Goal: Information Seeking & Learning: Learn about a topic

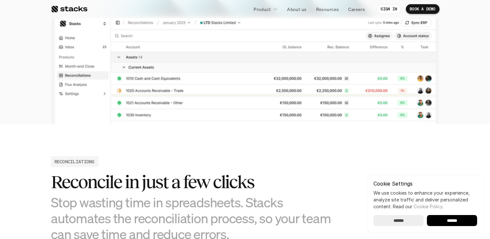
scroll to position [245, 0]
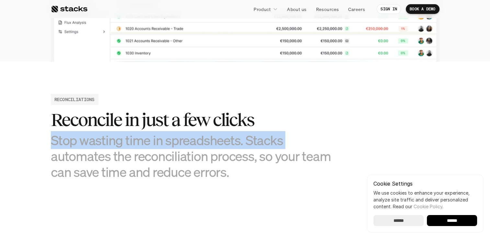
drag, startPoint x: 54, startPoint y: 139, endPoint x: 314, endPoint y: 137, distance: 260.6
click at [314, 137] on h3 "Stop wasting time in spreadsheets. Stacks automates the reconciliation process,…" at bounding box center [196, 156] width 291 height 48
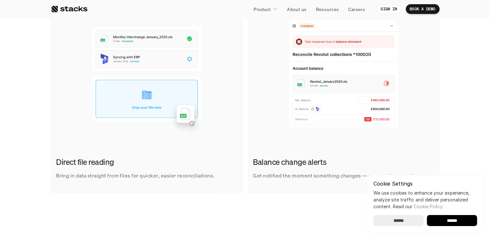
scroll to position [442, 0]
click at [448, 133] on div "Direct file reading Bring in data straight from files for quicker, easier recon…" at bounding box center [245, 101] width 480 height 184
click at [406, 217] on input "******" at bounding box center [398, 220] width 50 height 11
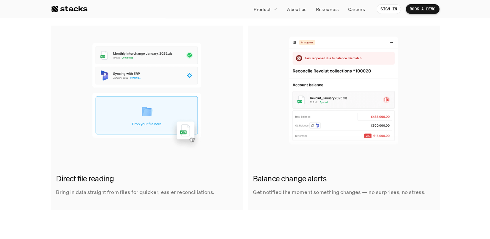
scroll to position [425, 0]
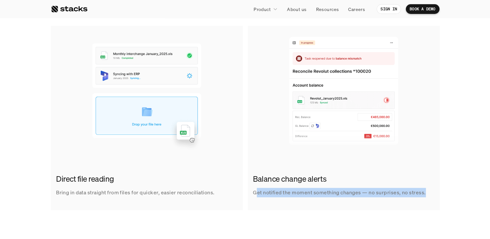
drag, startPoint x: 258, startPoint y: 190, endPoint x: 426, endPoint y: 193, distance: 168.3
click at [426, 193] on div "Balance change alerts Get notified the moment something changes — no surprises,…" at bounding box center [344, 185] width 192 height 34
click at [425, 192] on p "Get notified the moment something changes — no surprises, no stress." at bounding box center [339, 192] width 173 height 9
click at [413, 130] on img at bounding box center [344, 90] width 192 height 129
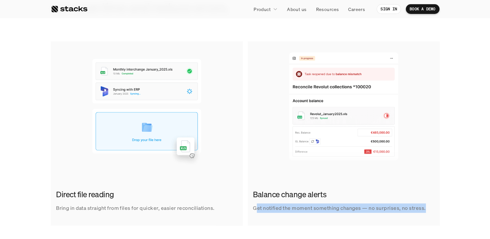
scroll to position [409, 0]
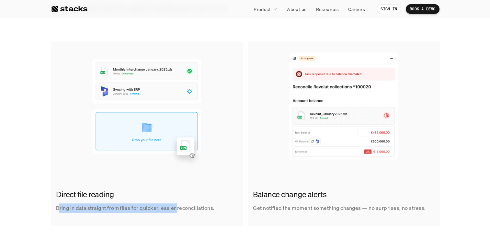
drag, startPoint x: 60, startPoint y: 206, endPoint x: 177, endPoint y: 204, distance: 116.9
click at [177, 204] on p "Bring in data straight from files for quicker, easier reconciliations." at bounding box center [135, 207] width 159 height 9
click at [251, 153] on img at bounding box center [344, 105] width 192 height 129
click at [210, 187] on div "Direct file reading Bring in data straight from files for quicker, easier recon…" at bounding box center [147, 201] width 192 height 34
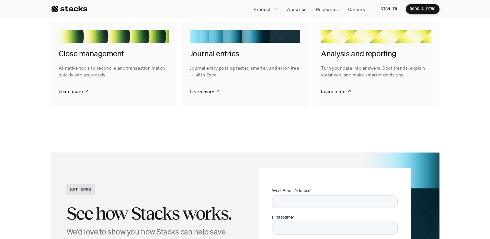
scroll to position [1287, 0]
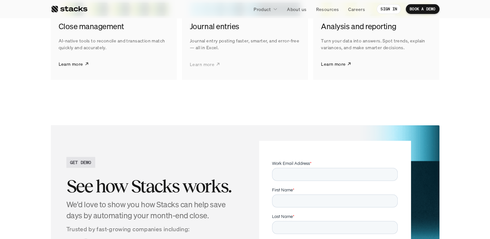
click at [202, 64] on p "Learn more" at bounding box center [202, 64] width 25 height 7
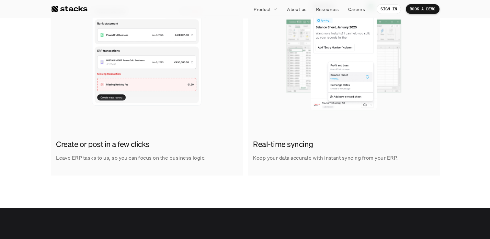
scroll to position [439, 0]
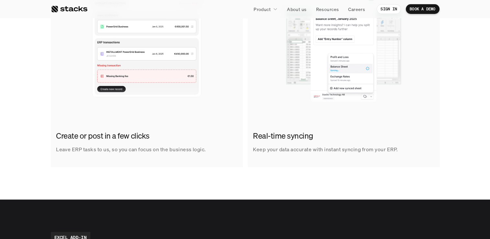
drag, startPoint x: 54, startPoint y: 134, endPoint x: 143, endPoint y: 126, distance: 89.1
click at [143, 126] on div "Create or post in a few clicks Leave ERP tasks to us, so you can focus on the b…" at bounding box center [147, 142] width 192 height 34
drag, startPoint x: 143, startPoint y: 126, endPoint x: 202, endPoint y: 150, distance: 63.9
click at [202, 150] on p "Leave ERP tasks to us, so you can focus on the business logic." at bounding box center [131, 149] width 150 height 9
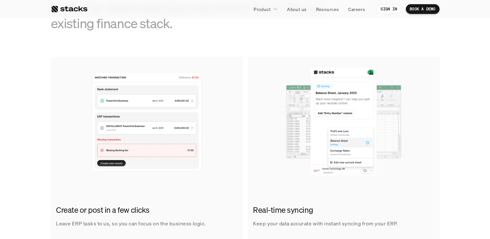
scroll to position [372, 0]
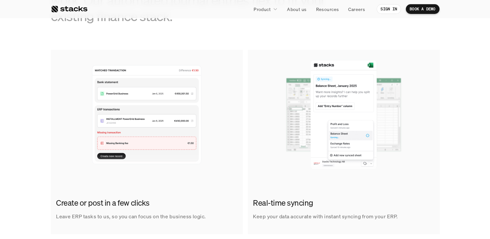
click at [286, 215] on p "Keep your data accurate with instant syncing from your ERP." at bounding box center [325, 216] width 145 height 9
drag, startPoint x: 286, startPoint y: 215, endPoint x: 250, endPoint y: 199, distance: 39.8
click at [249, 203] on div "Real-time syncing Keep your data accurate with instant syncing from your ERP." at bounding box center [344, 209] width 192 height 34
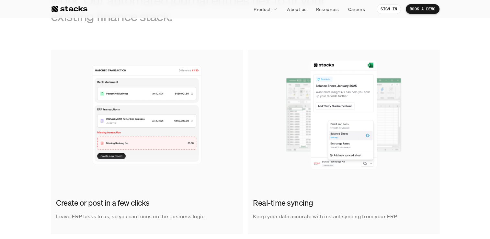
drag, startPoint x: 251, startPoint y: 198, endPoint x: 333, endPoint y: 198, distance: 82.2
click at [333, 198] on div "Real-time syncing Keep your data accurate with instant syncing from your ERP." at bounding box center [344, 209] width 192 height 34
copy h2 "Real-time syncing"
drag, startPoint x: 59, startPoint y: 201, endPoint x: 180, endPoint y: 197, distance: 121.1
click at [180, 197] on h2 "Create or post in a few clicks" at bounding box center [145, 202] width 178 height 11
